Goal: Task Accomplishment & Management: Use online tool/utility

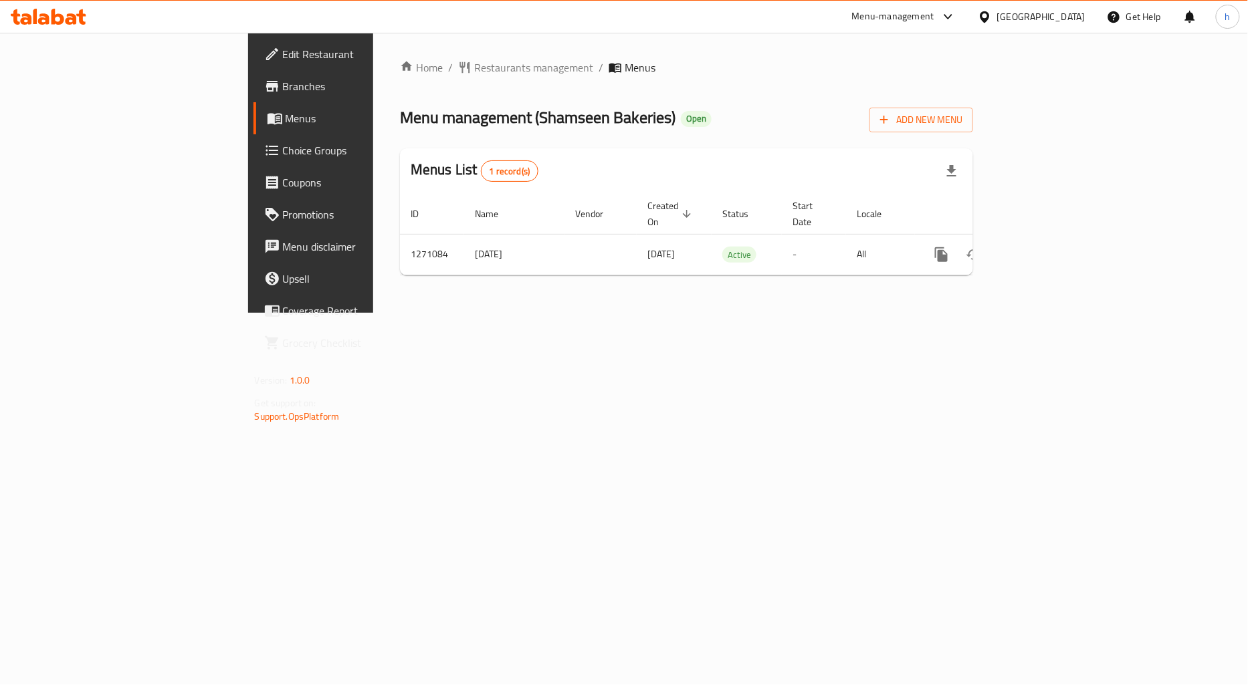
click at [253, 131] on link "Menus" at bounding box center [354, 118] width 203 height 32
click at [253, 76] on link "Branches" at bounding box center [354, 86] width 203 height 32
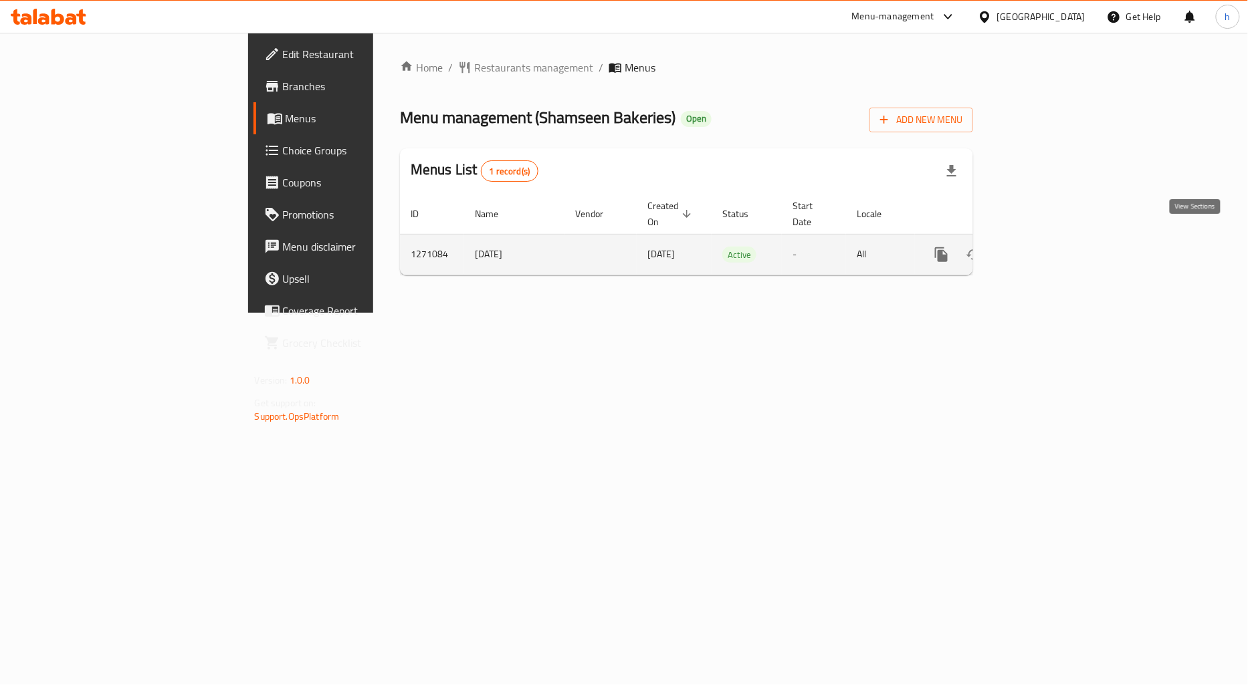
click at [1046, 247] on icon "enhanced table" at bounding box center [1038, 255] width 16 height 16
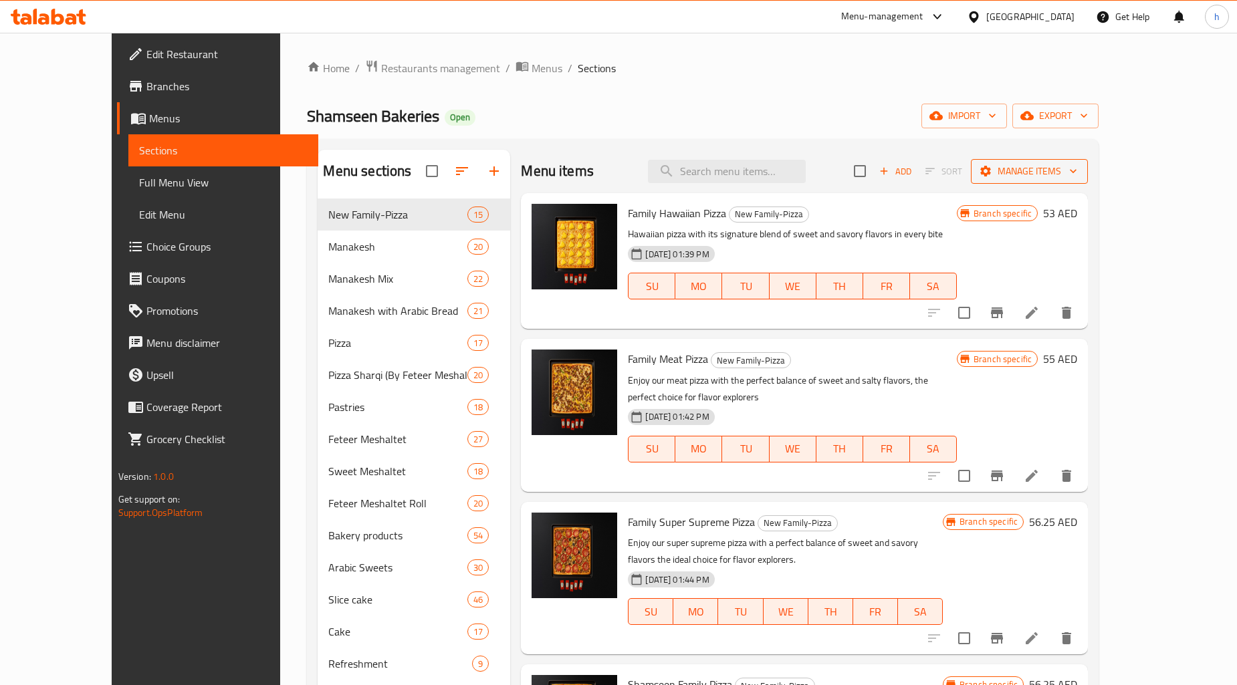
click at [1077, 177] on span "Manage items" at bounding box center [1030, 171] width 96 height 17
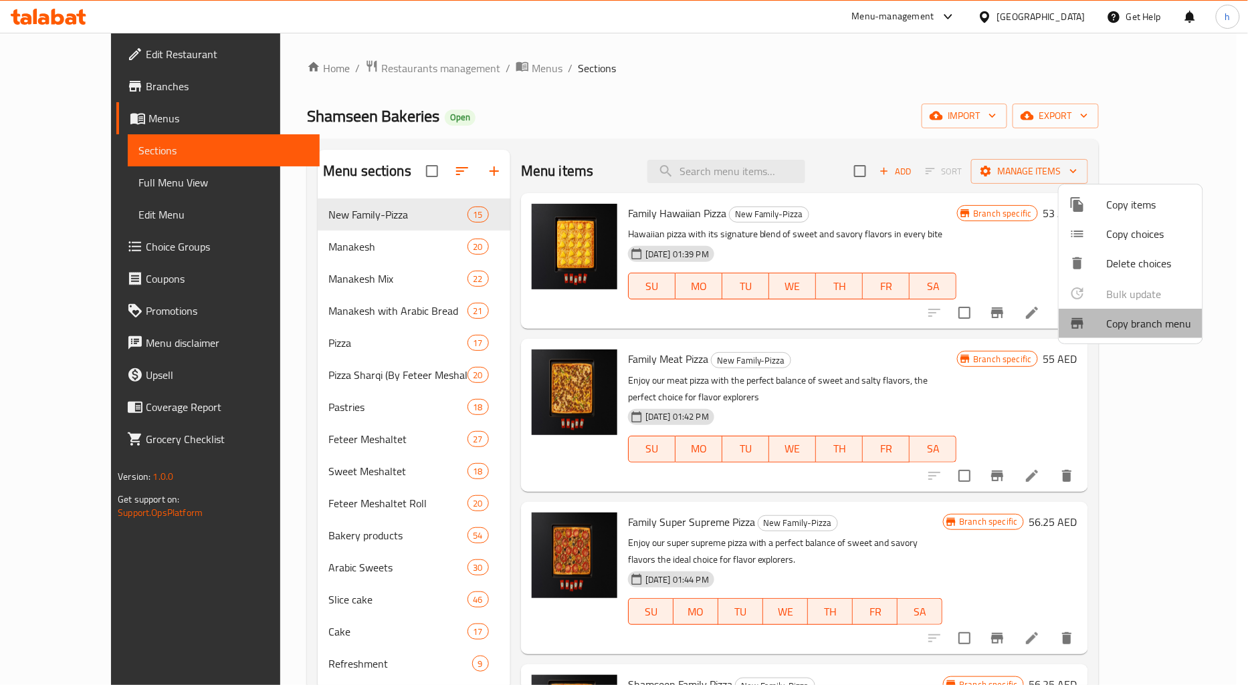
click at [1129, 330] on span "Copy branch menu" at bounding box center [1149, 324] width 85 height 16
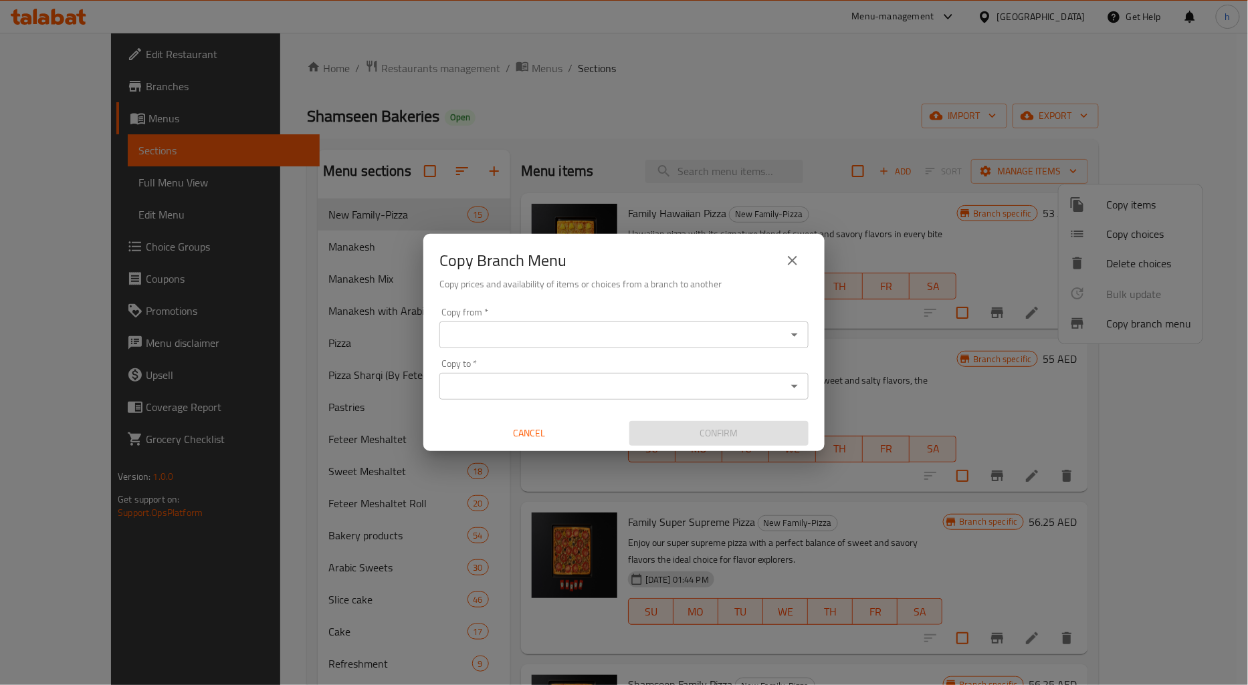
click at [554, 344] on div "Copy from *" at bounding box center [623, 335] width 369 height 27
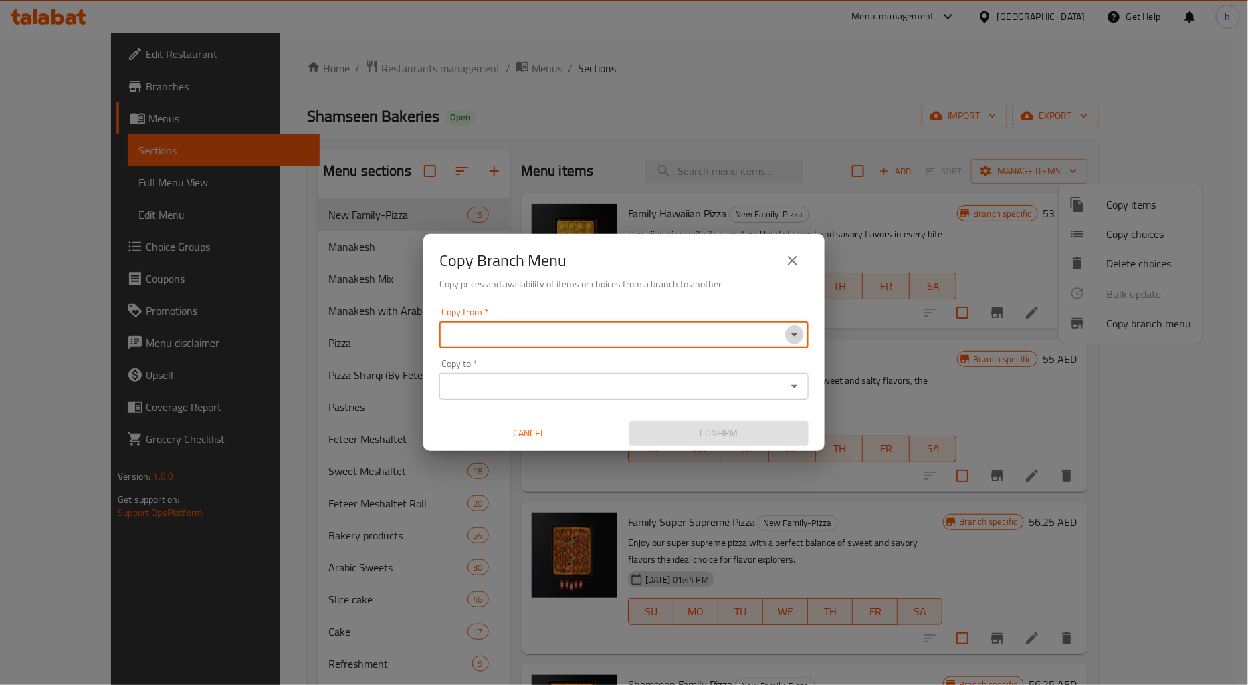
click at [794, 337] on icon "Open" at bounding box center [794, 335] width 16 height 16
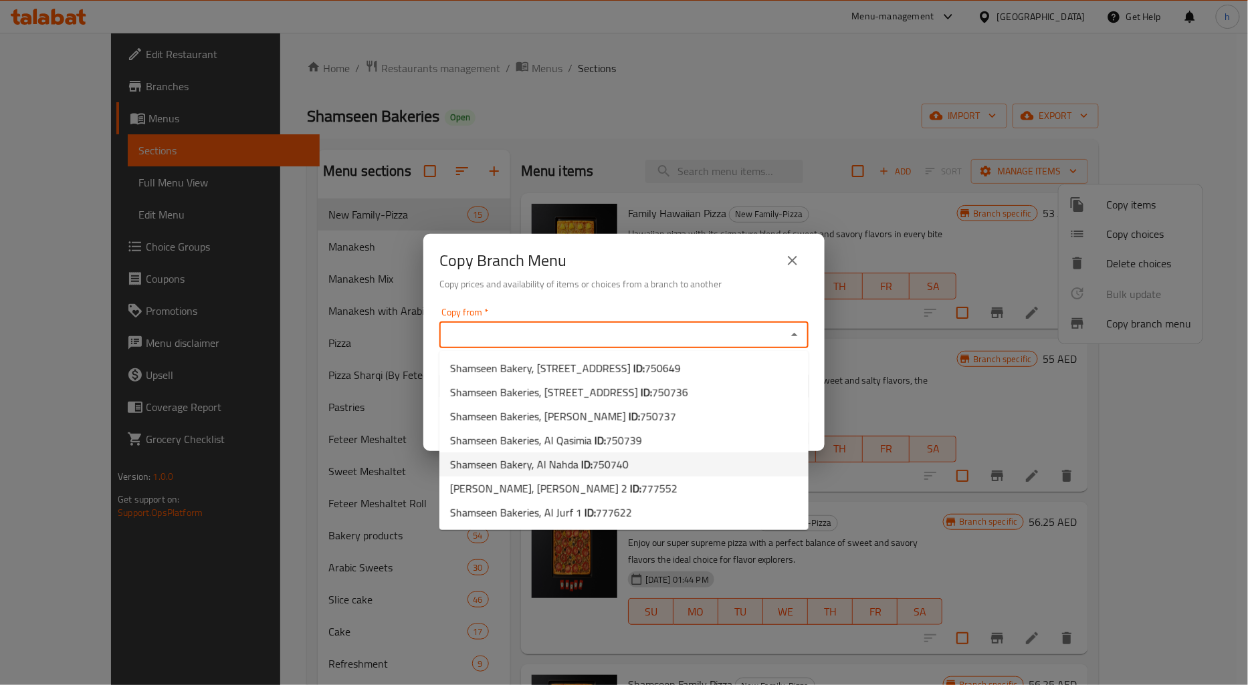
click at [694, 461] on li "Shamseen Bakery, Al Nahda ID: 750740" at bounding box center [623, 465] width 369 height 24
type input "Shamseen Bakery, Al Nahda"
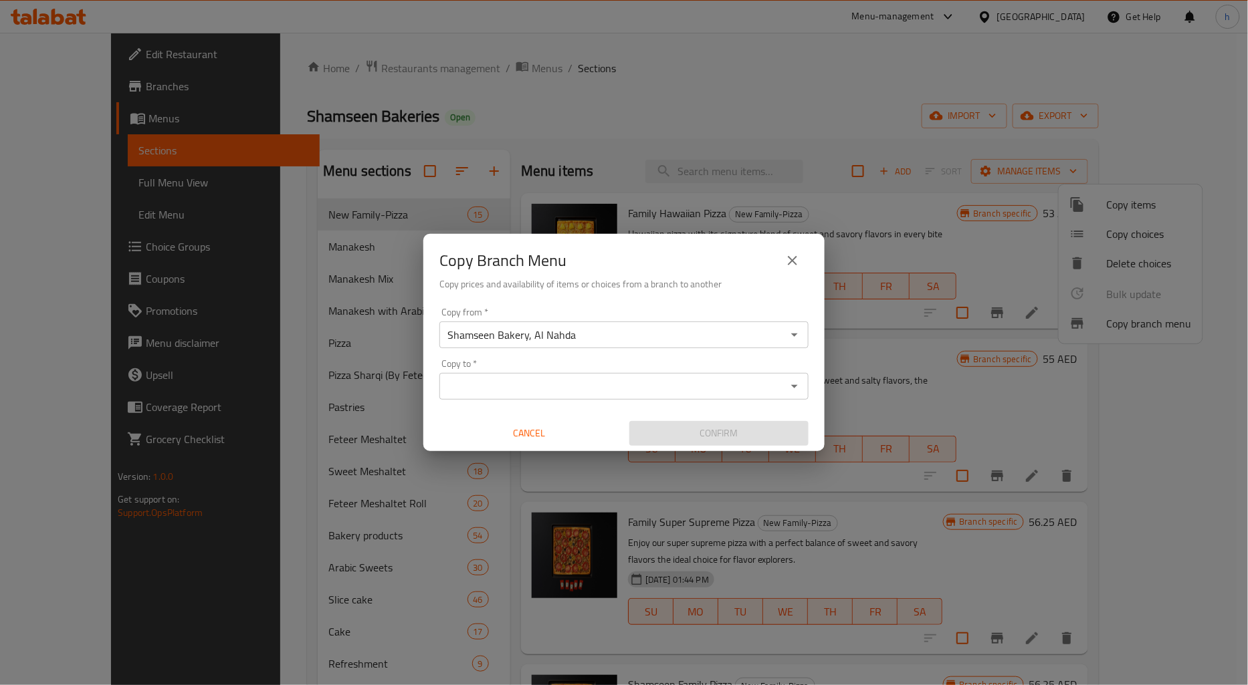
click at [436, 411] on div "Copy from   * Shamseen Bakery, Al Nahda Copy from * Copy to   * Copy to * Cance…" at bounding box center [623, 376] width 401 height 149
click at [731, 338] on input "Shamseen Bakery, Al Nahda" at bounding box center [612, 335] width 339 height 19
click at [814, 308] on div "Copy from   * Shamseen Bakery, Al Nahda Copy from * Copy to   * Copy to * Cance…" at bounding box center [623, 376] width 401 height 149
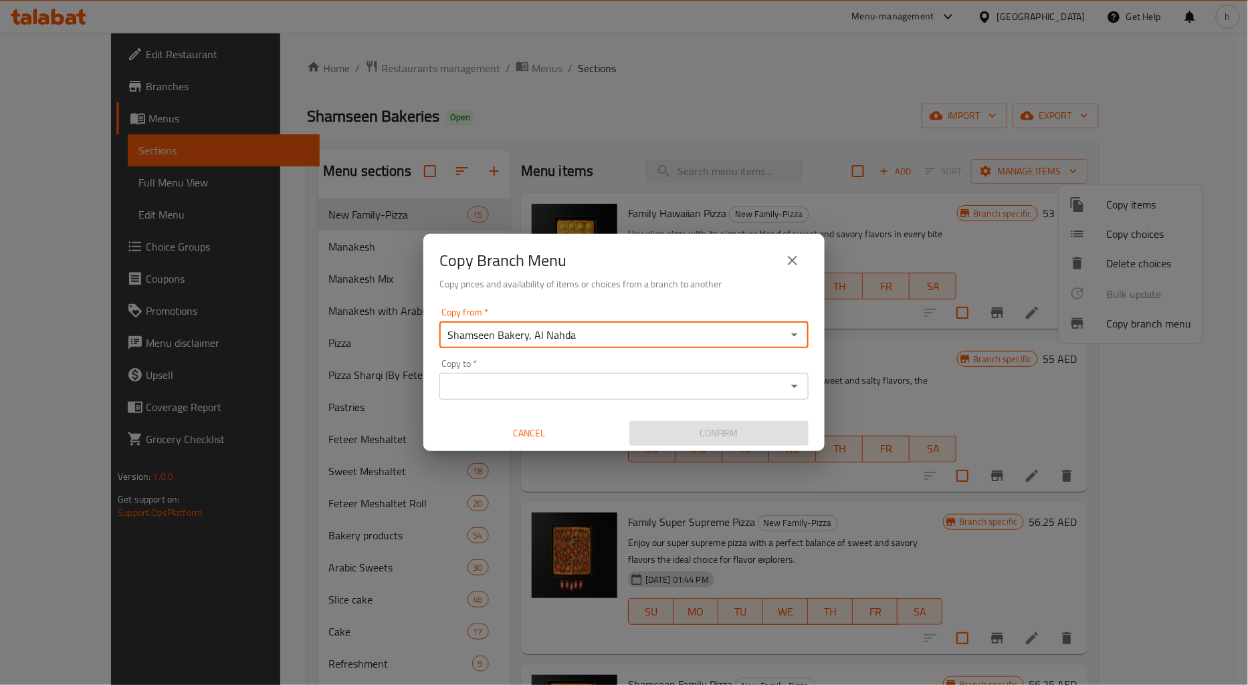
click at [760, 334] on input "Shamseen Bakery, Al Nahda" at bounding box center [612, 335] width 339 height 19
click at [792, 337] on icon "Open" at bounding box center [794, 335] width 16 height 16
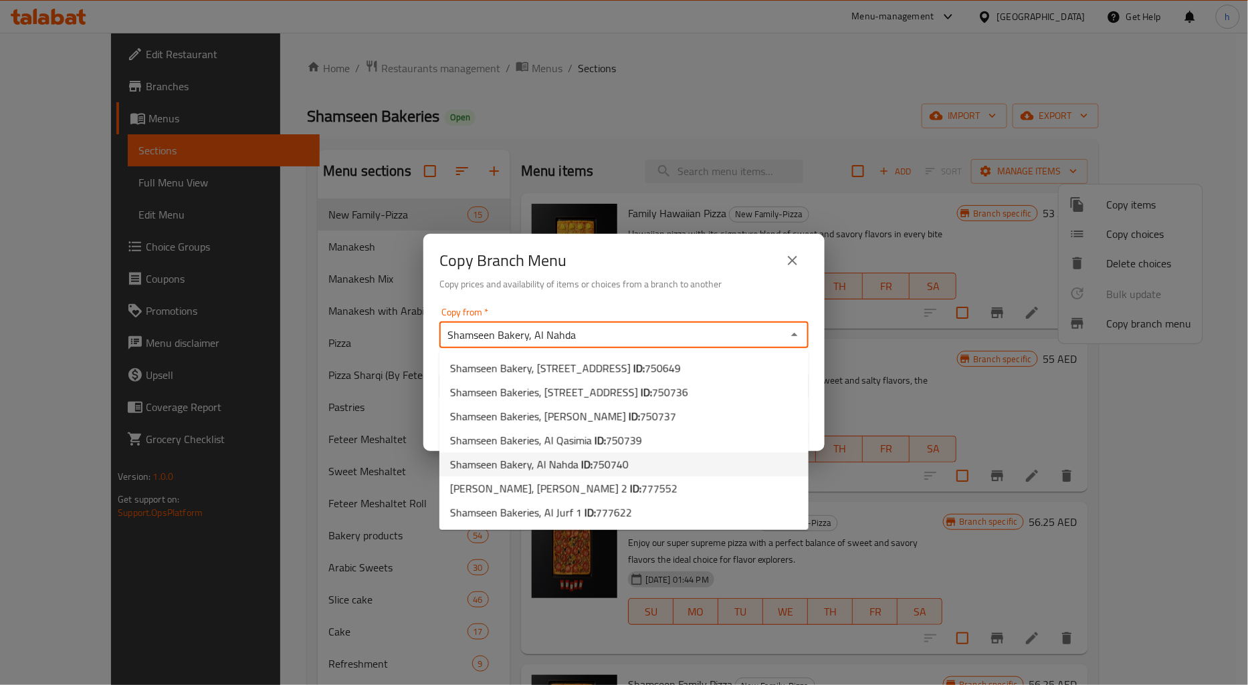
click at [646, 465] on li "Shamseen Bakery, Al Nahda ID: 750740" at bounding box center [623, 465] width 369 height 24
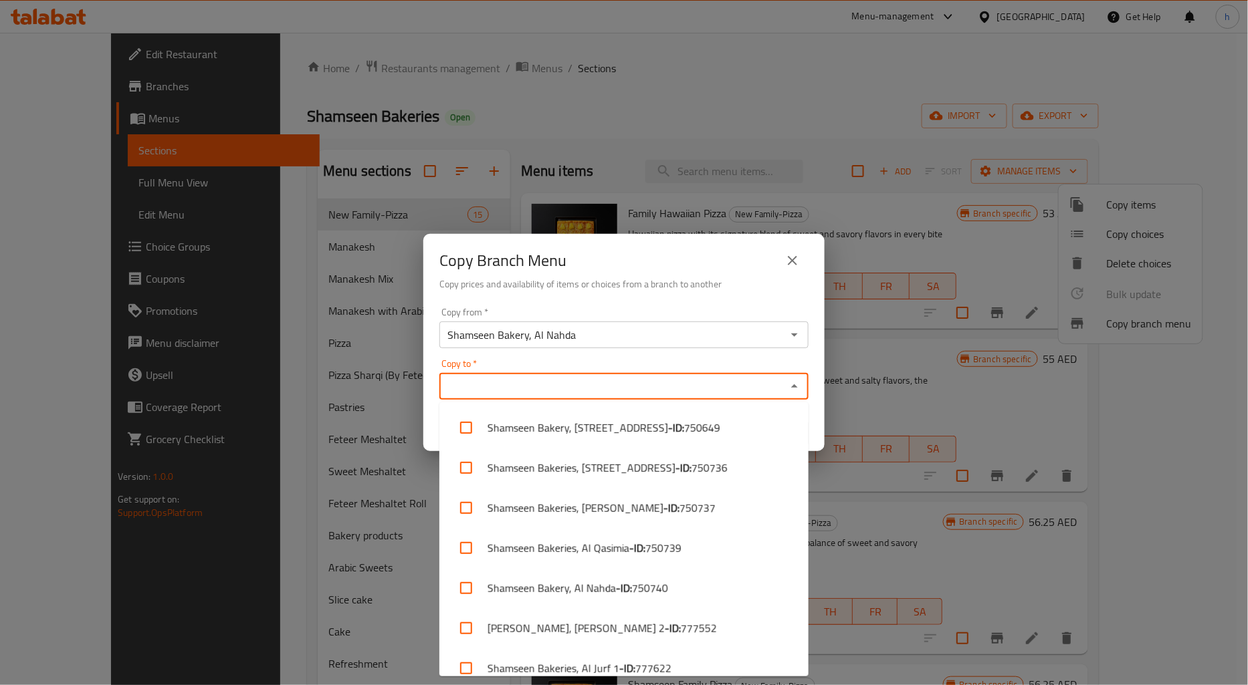
click at [665, 378] on input "Copy to   *" at bounding box center [612, 386] width 339 height 19
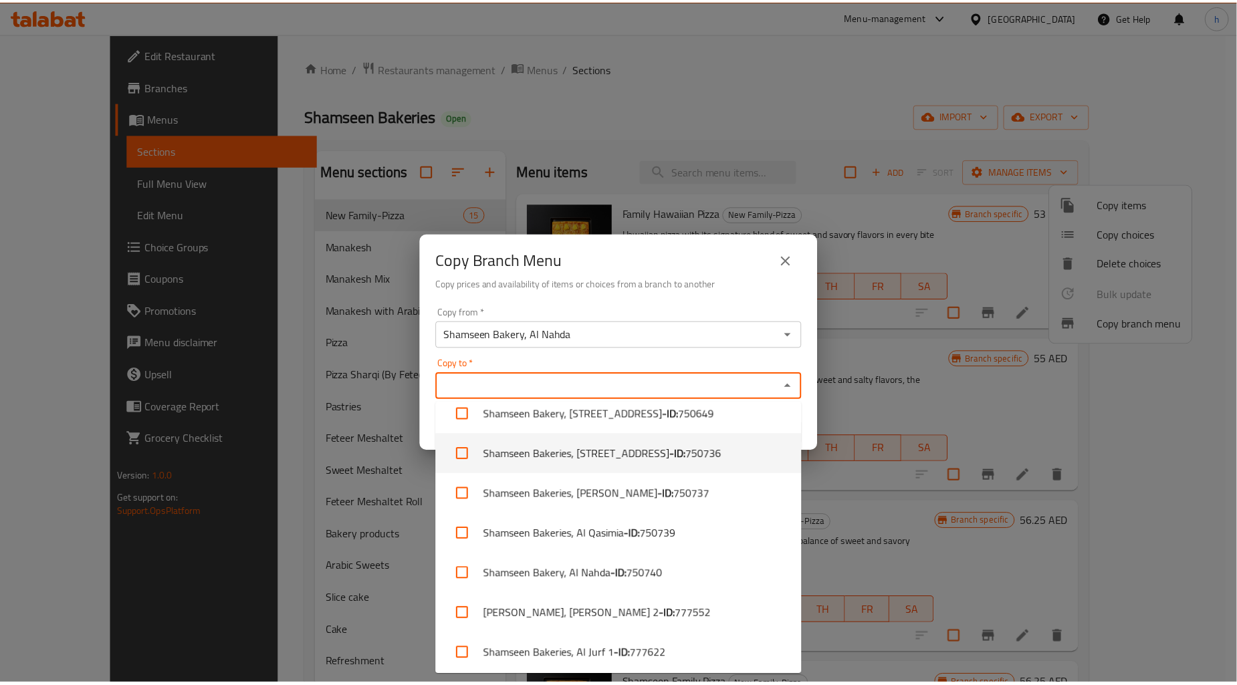
scroll to position [17, 0]
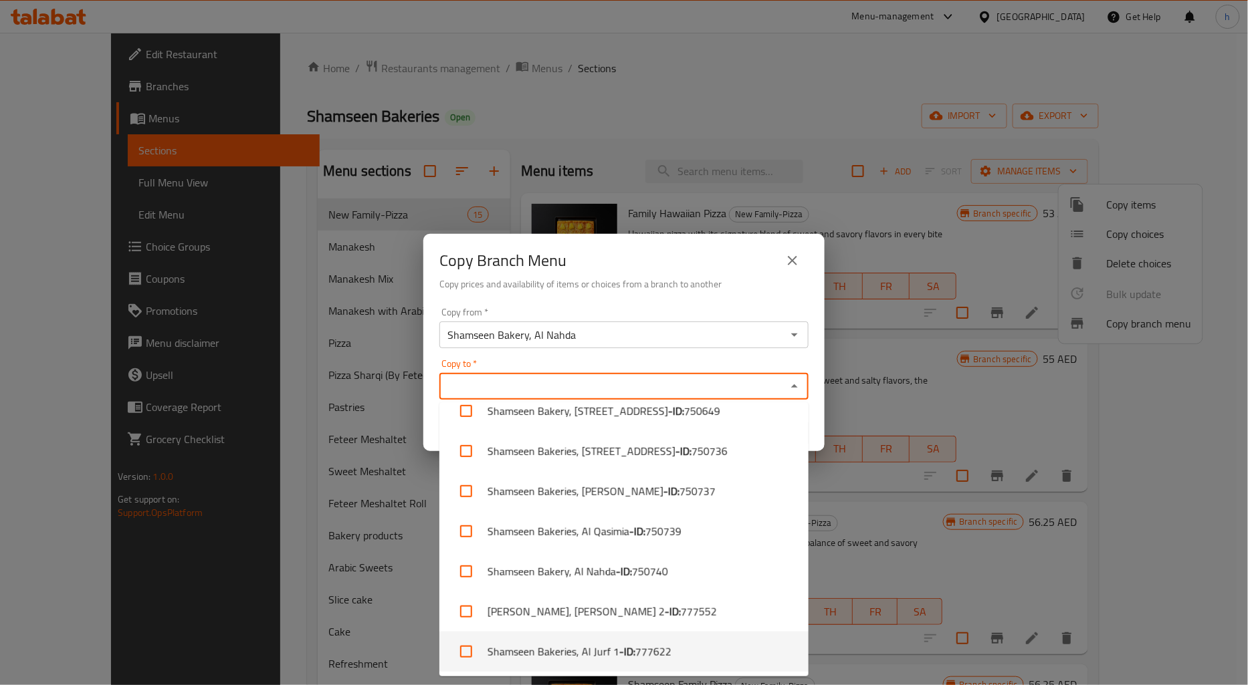
click at [685, 651] on li "Shamseen Bakeries, Al Jurf 1 - ID: 777622" at bounding box center [623, 652] width 369 height 40
checkbox input "true"
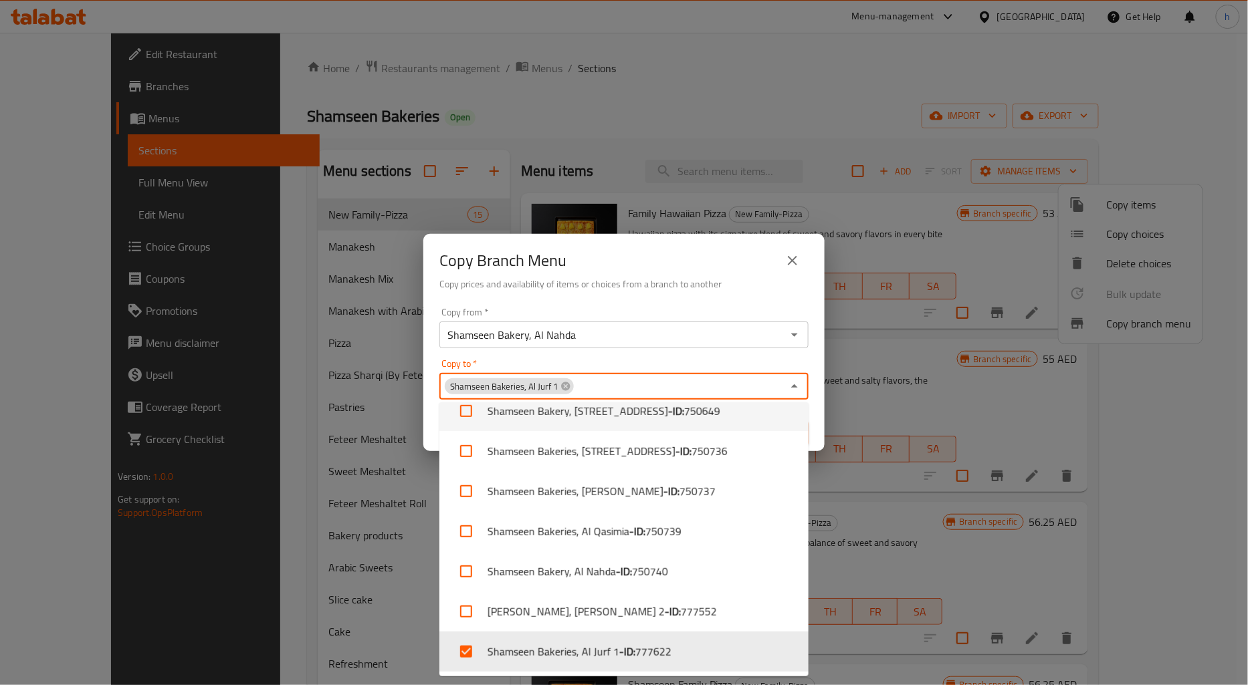
click at [778, 356] on div "Copy from   * Shamseen Bakery, Al Nahda Copy from * Copy to   * Shamseen Bakeri…" at bounding box center [623, 376] width 401 height 149
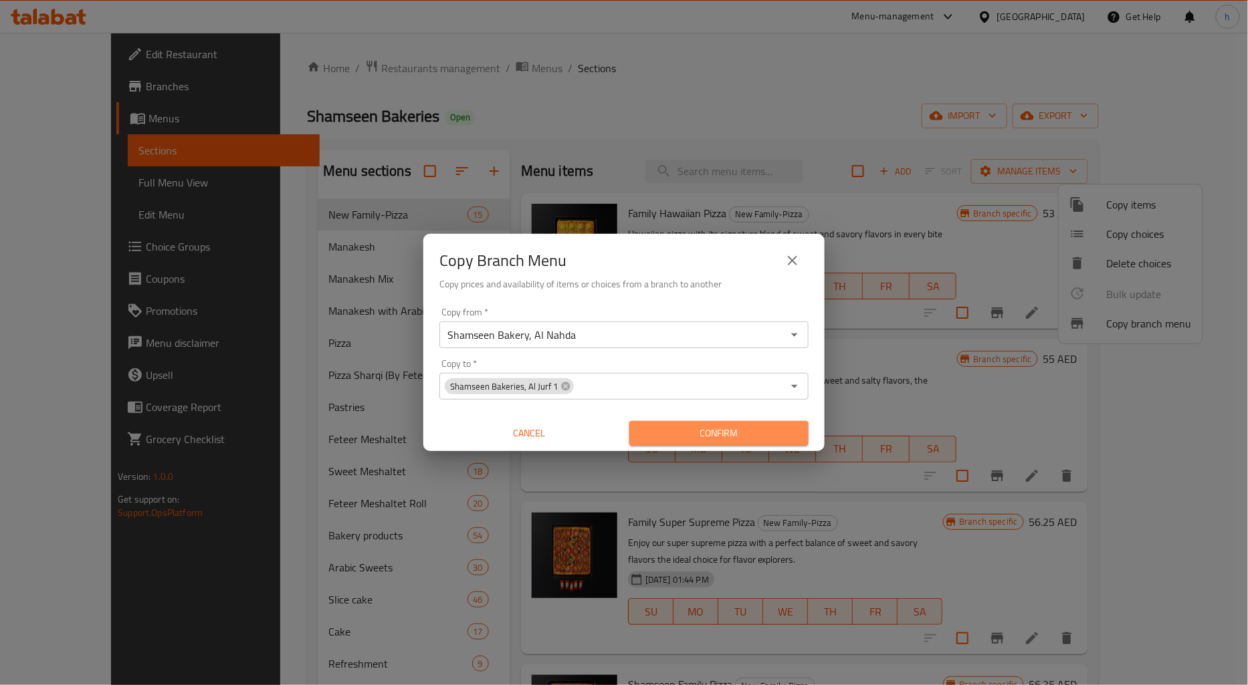
click at [760, 435] on span "Confirm" at bounding box center [719, 433] width 158 height 17
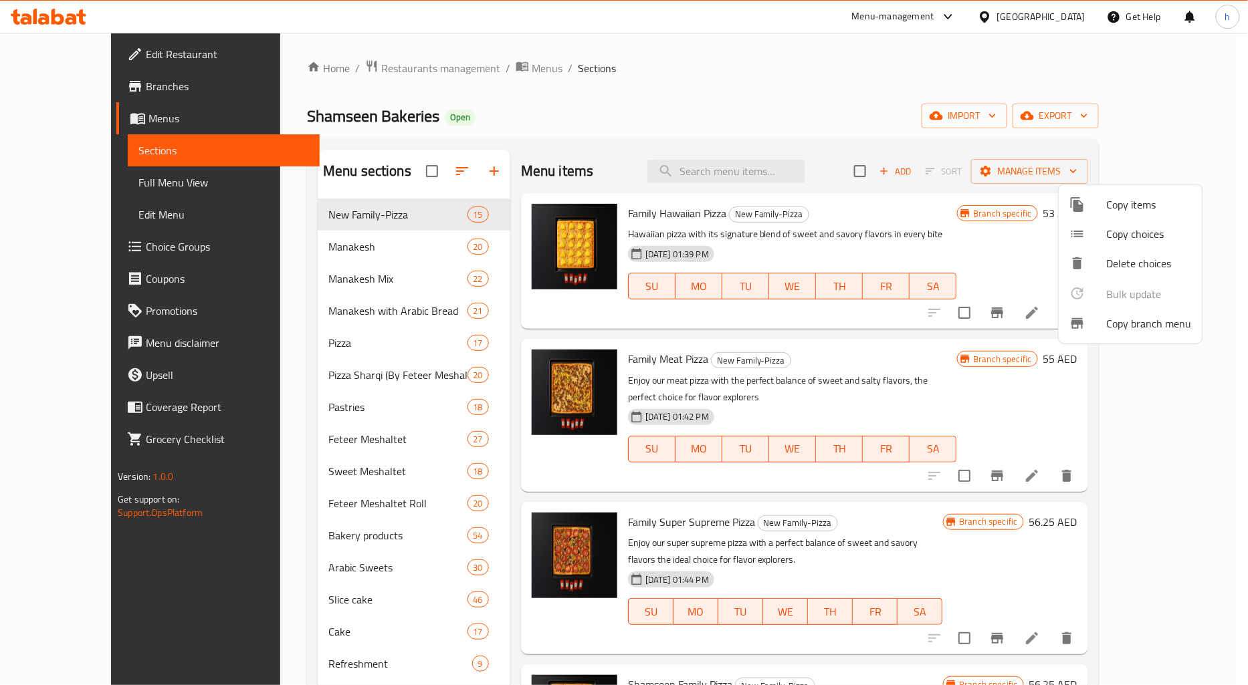
click at [85, 85] on div at bounding box center [624, 342] width 1248 height 685
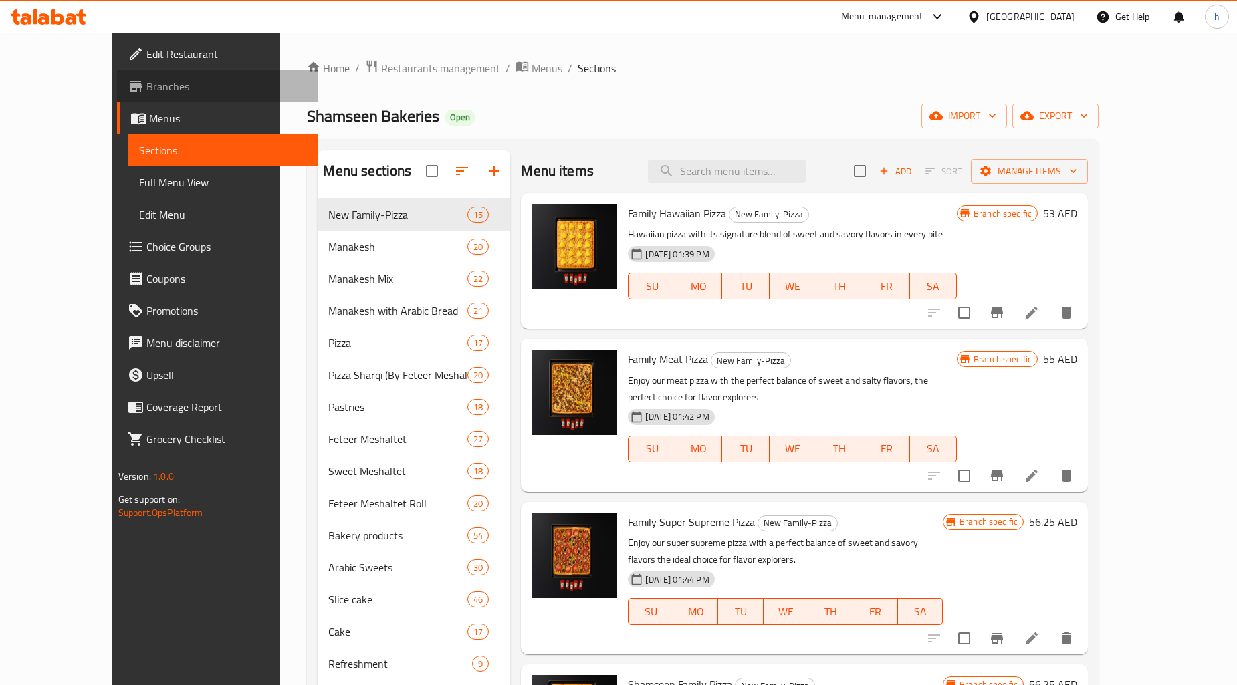
click at [146, 84] on span "Branches" at bounding box center [226, 86] width 161 height 16
